Goal: Check status: Check status

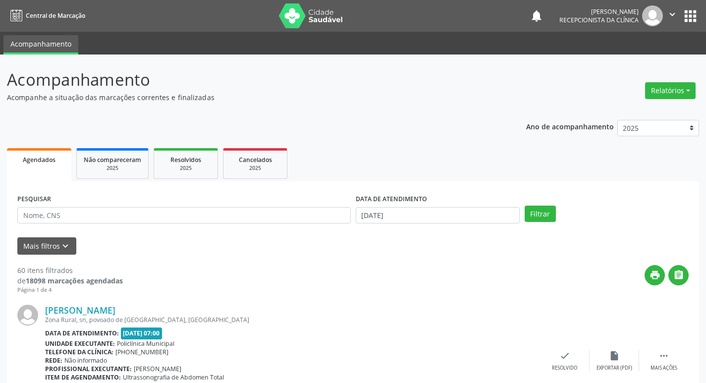
select select "9"
type input "manoel"
click at [524, 206] on button "Filtrar" at bounding box center [539, 214] width 31 height 17
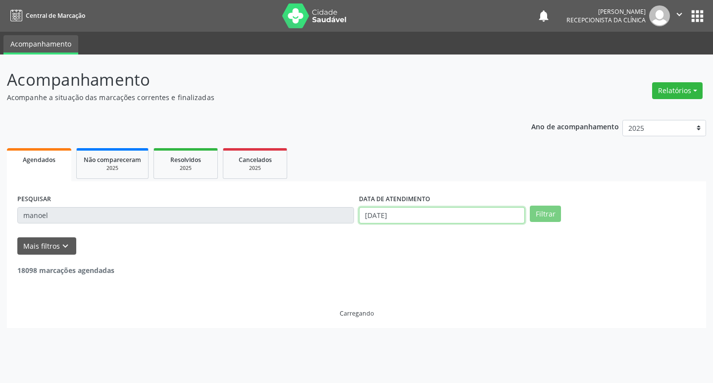
click at [434, 221] on body "Central de Marcação notifications [PERSON_NAME] Recepcionista da clínica  Conf…" at bounding box center [356, 191] width 713 height 383
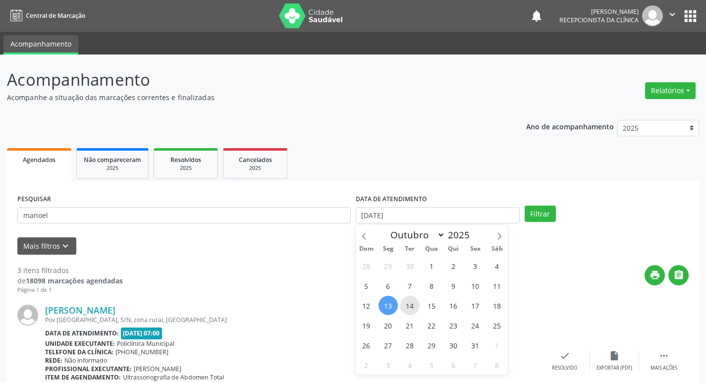
click at [413, 310] on span "14" at bounding box center [409, 305] width 19 height 19
type input "[DATE]"
click at [408, 305] on span "14" at bounding box center [409, 305] width 19 height 19
click at [408, 305] on div "[PERSON_NAME]" at bounding box center [292, 310] width 495 height 11
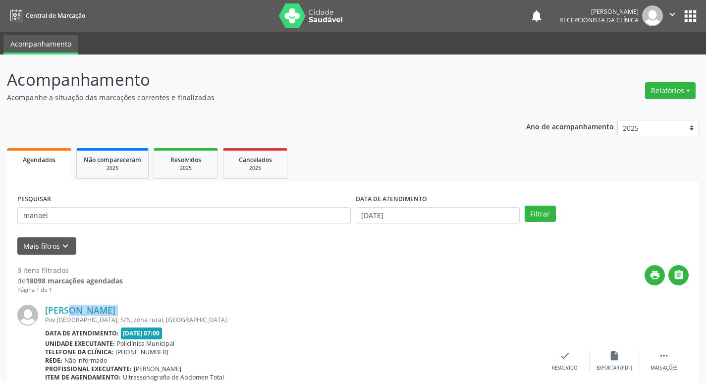
drag, startPoint x: 408, startPoint y: 305, endPoint x: 402, endPoint y: 275, distance: 30.2
click at [407, 305] on div "[PERSON_NAME]" at bounding box center [292, 310] width 495 height 11
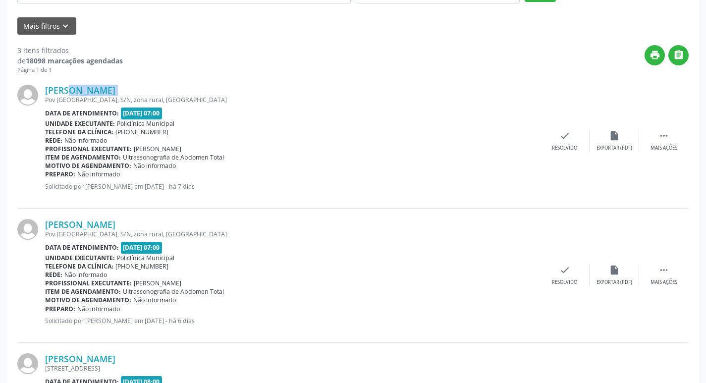
scroll to position [198, 0]
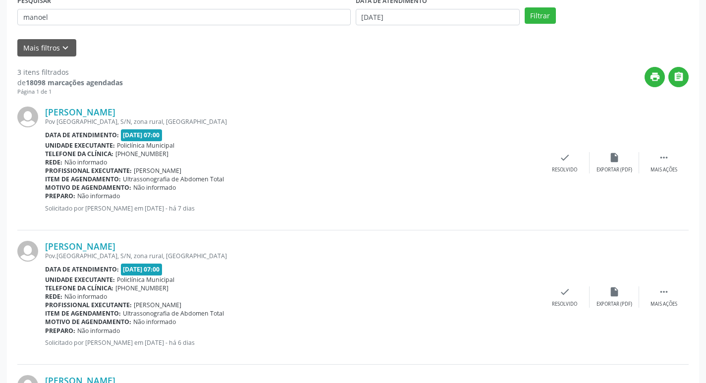
click at [85, 28] on div "PESQUISAR manoel" at bounding box center [184, 13] width 338 height 39
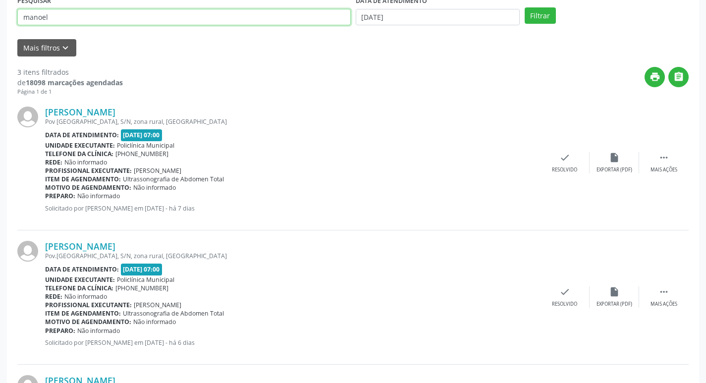
click at [84, 21] on input "manoel" at bounding box center [183, 17] width 333 height 17
click at [524, 7] on button "Filtrar" at bounding box center [539, 15] width 31 height 17
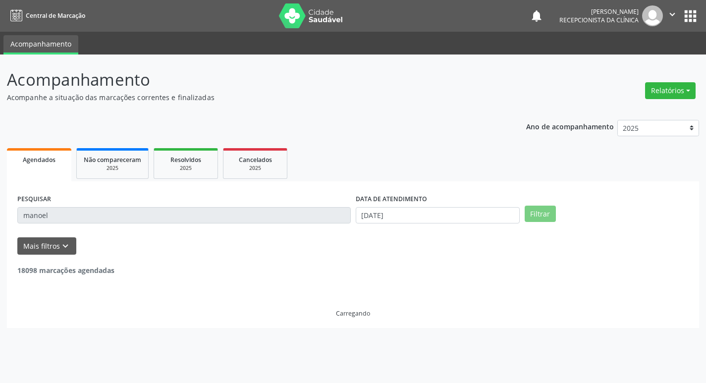
scroll to position [0, 0]
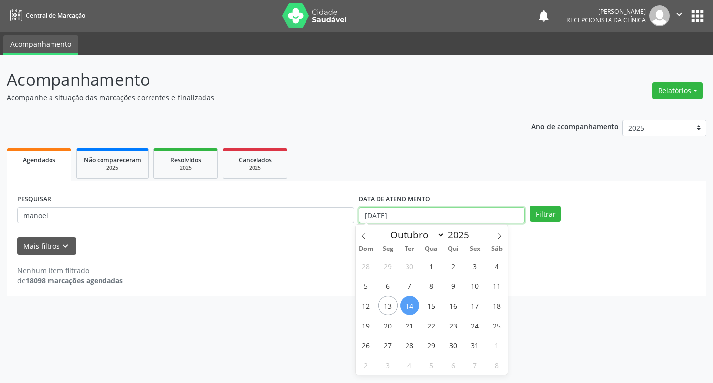
click at [398, 222] on input "[DATE]" at bounding box center [442, 215] width 166 height 17
click at [388, 305] on span "13" at bounding box center [387, 305] width 19 height 19
type input "[DATE]"
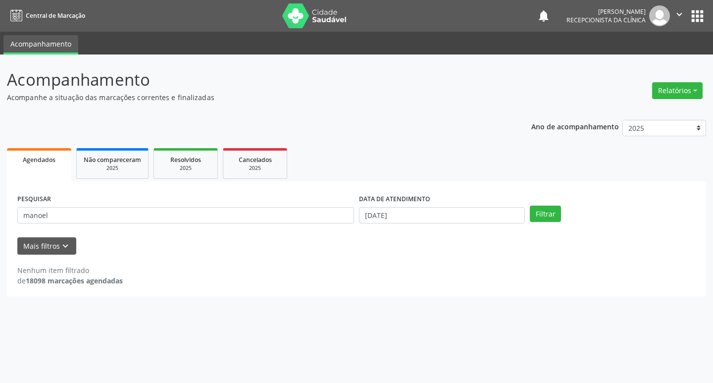
click at [388, 305] on div "Acompanhamento Acompanhe a situação das marcações correntes e finalizadas Relat…" at bounding box center [356, 218] width 713 height 328
click at [208, 218] on input "manoel" at bounding box center [185, 215] width 337 height 17
click at [530, 206] on button "Filtrar" at bounding box center [545, 214] width 31 height 17
